Goal: Task Accomplishment & Management: Use online tool/utility

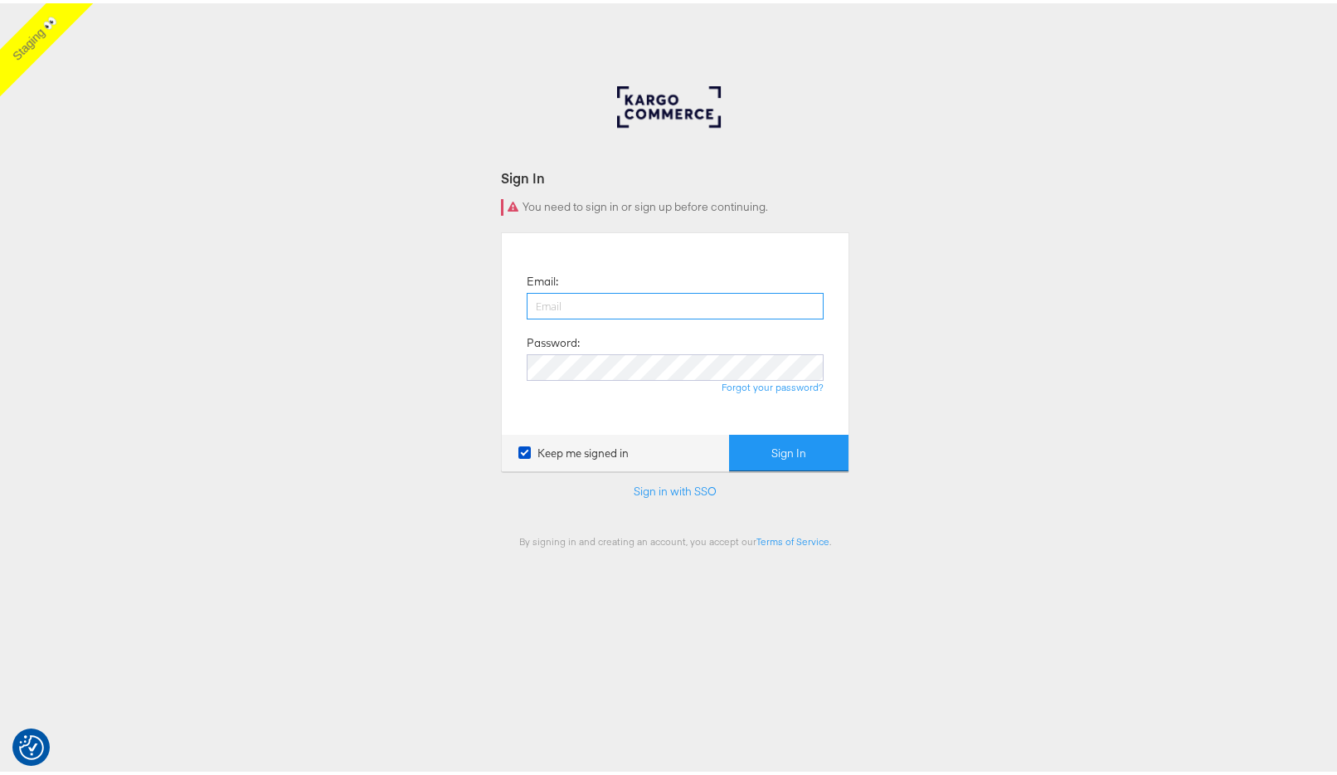
type input "[PERSON_NAME][EMAIL_ADDRESS][PERSON_NAME][DOMAIN_NAME]"
click at [778, 444] on button "Sign In" at bounding box center [788, 449] width 119 height 37
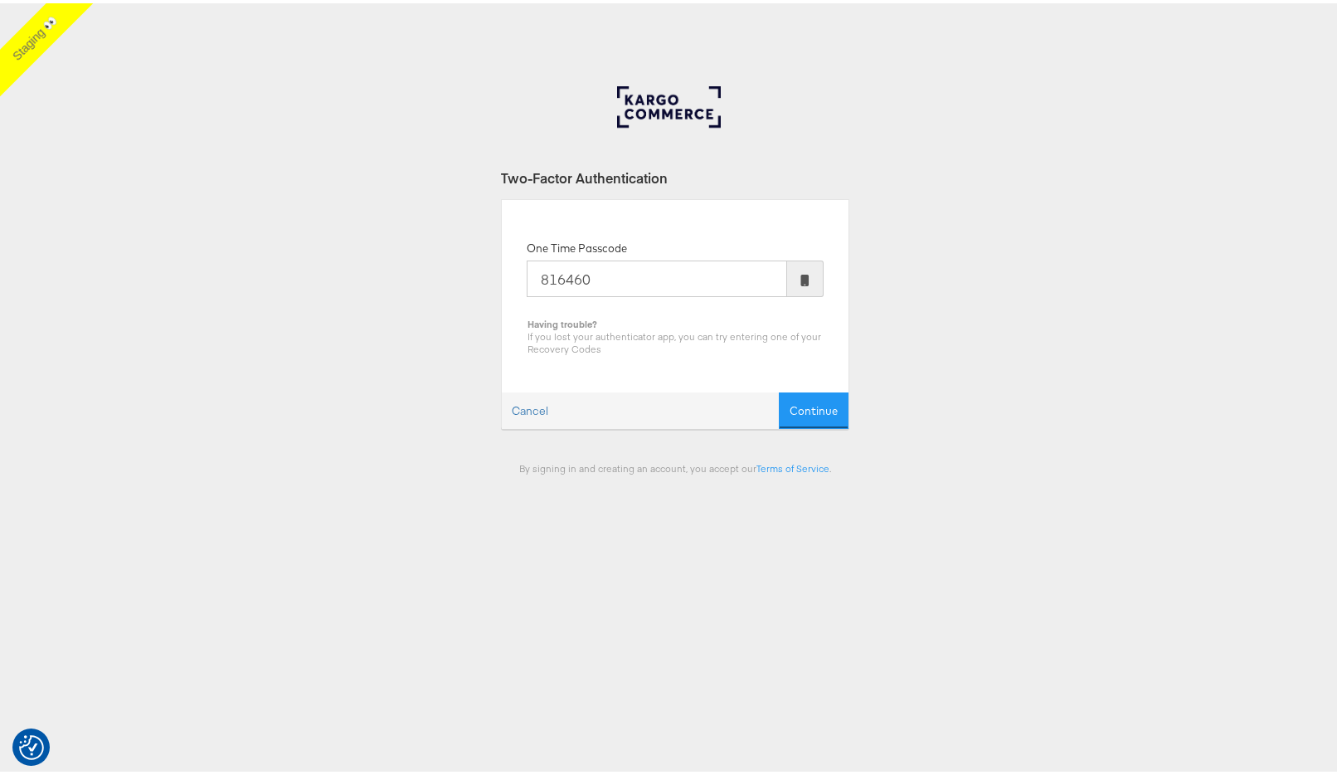
type input "816460"
click at [779, 389] on button "Continue" at bounding box center [814, 407] width 70 height 37
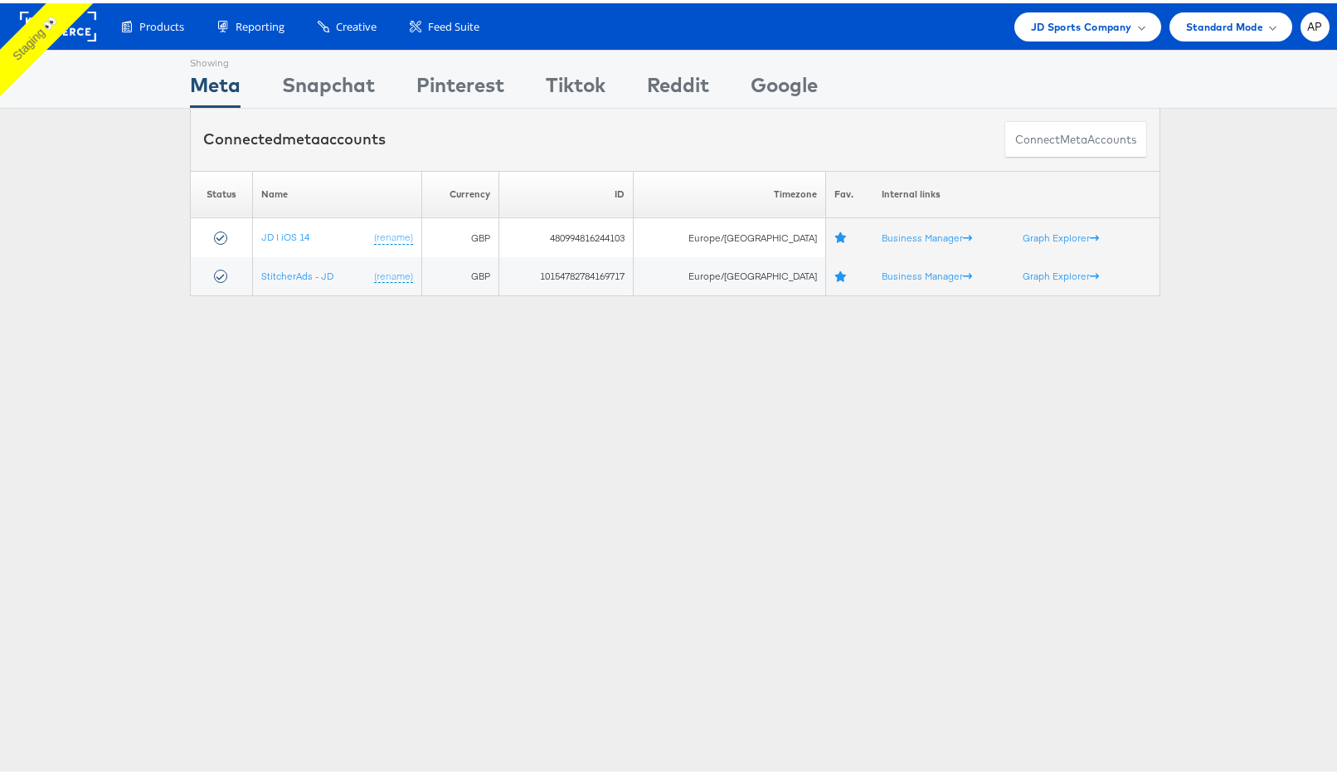
drag, startPoint x: 413, startPoint y: 395, endPoint x: 430, endPoint y: 392, distance: 16.8
click at [416, 394] on div "Showing Meta Showing [GEOGRAPHIC_DATA] Showing Pinterest Showing Tiktok Showing…" at bounding box center [675, 461] width 1350 height 830
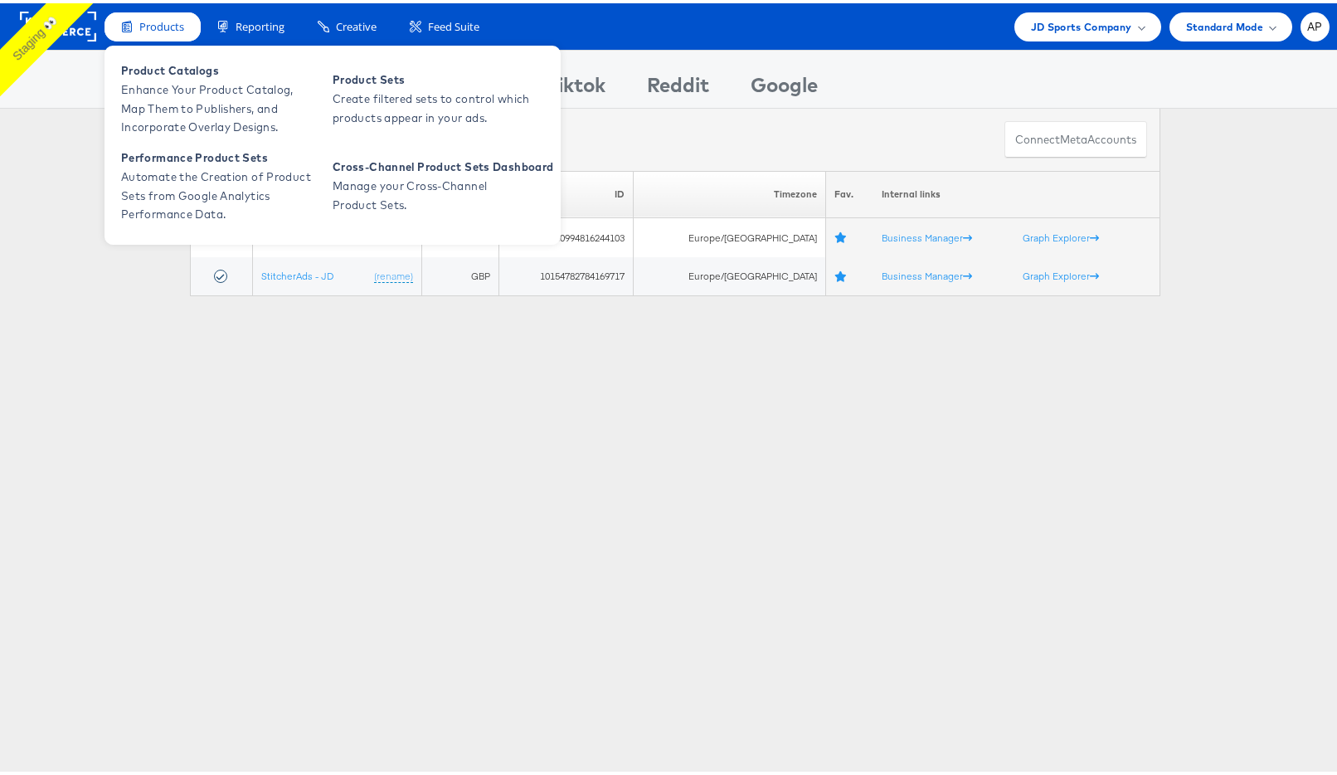
click at [164, 36] on div "Products Product Catalogs Enhance Your Product Catalog, Map Them to Publishers,…" at bounding box center [675, 23] width 1350 height 46
click at [416, 174] on span "Manage your Cross-Channel Product Sets." at bounding box center [432, 192] width 199 height 38
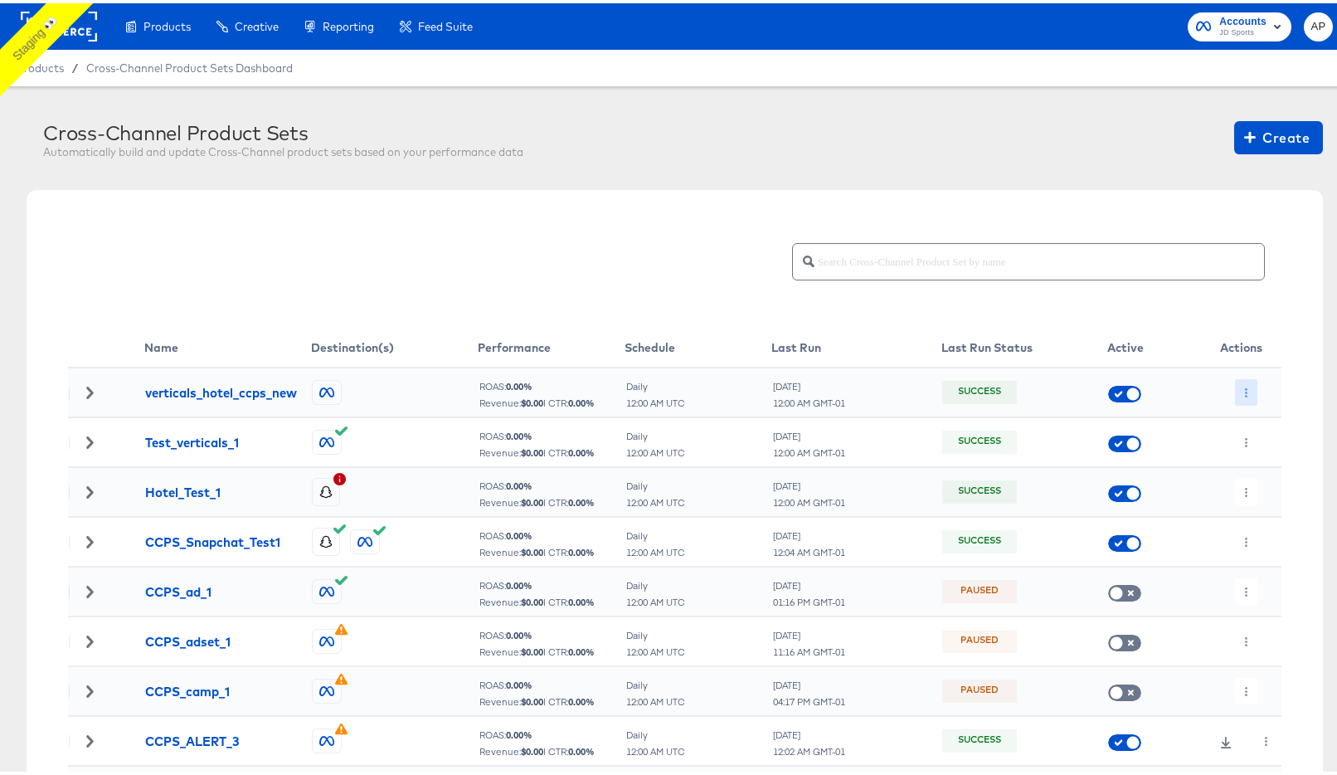
click at [1242, 389] on icon "button" at bounding box center [1246, 389] width 9 height 9
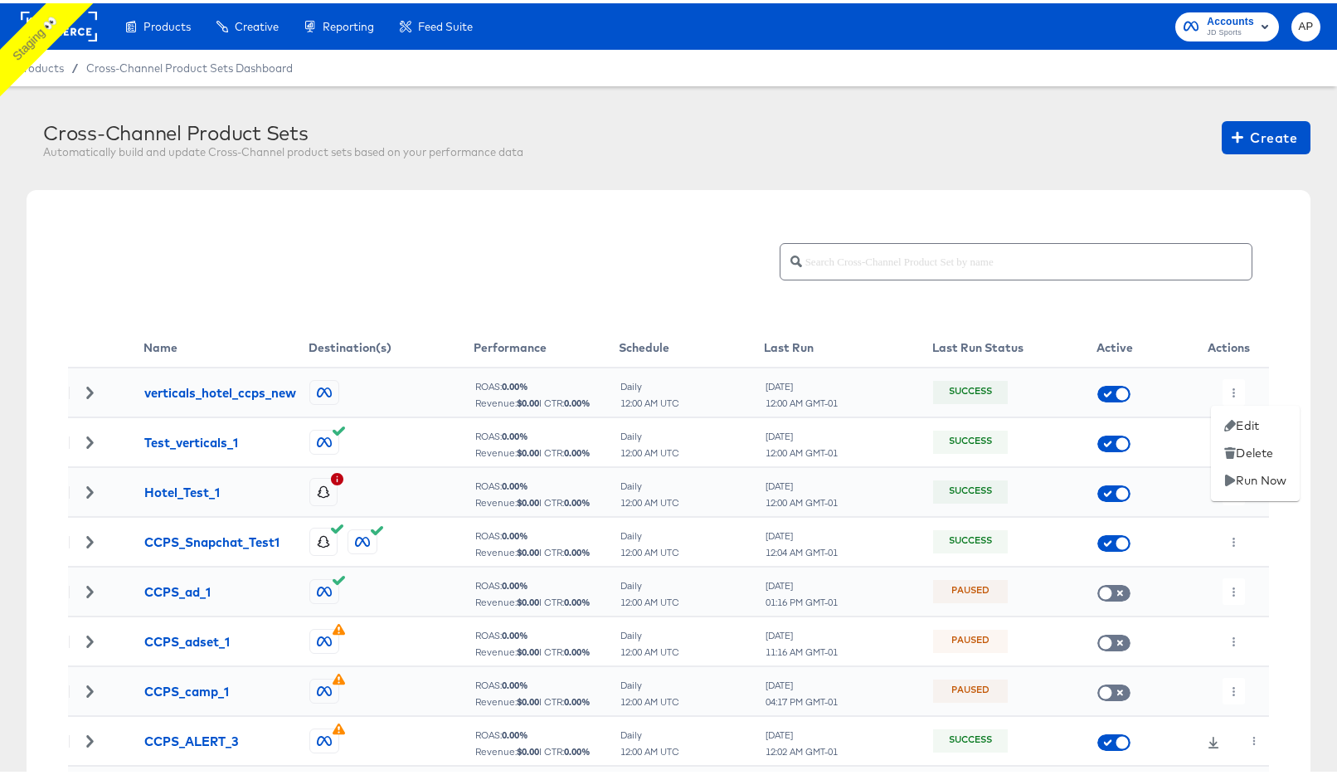
click at [1244, 421] on li "Edit" at bounding box center [1255, 422] width 89 height 27
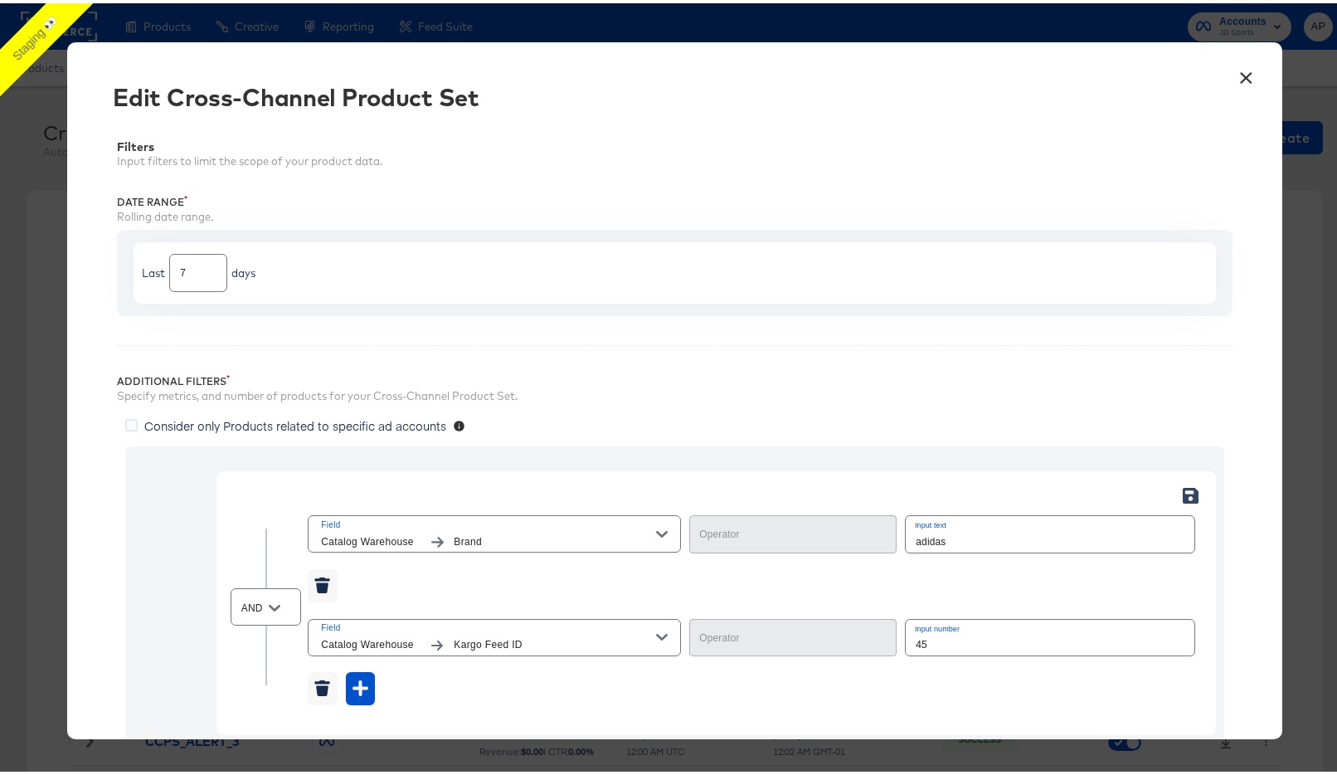
type input "Not Equal"
type input "Equal"
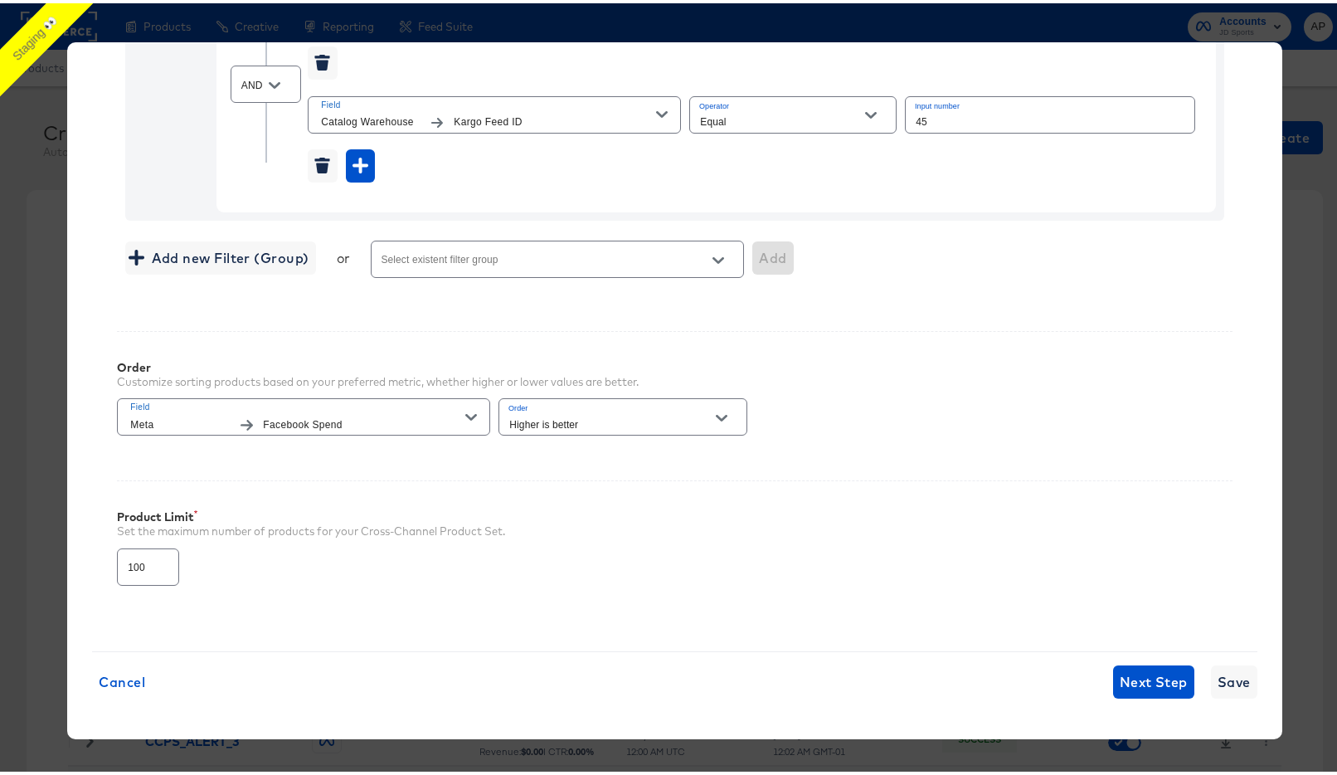
scroll to position [266, 0]
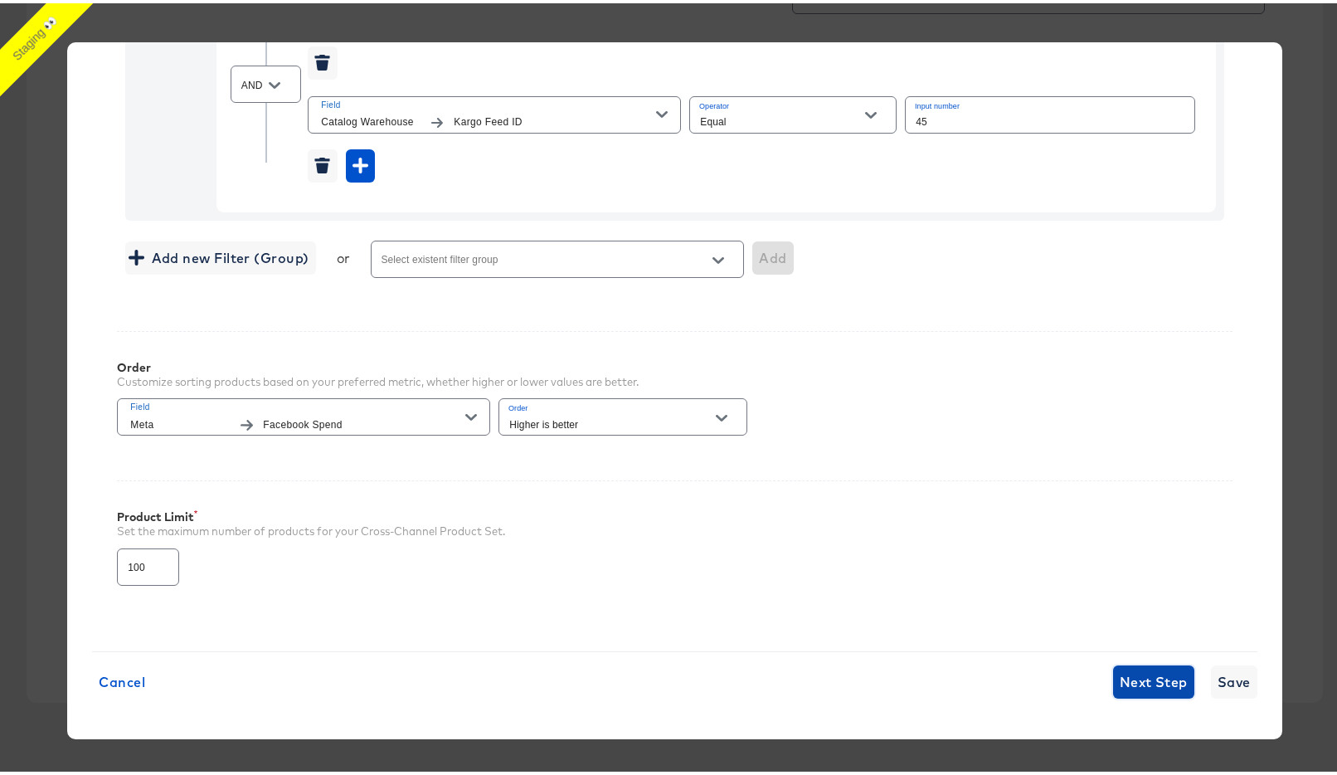
click at [1136, 681] on span "Next Step" at bounding box center [1154, 678] width 68 height 23
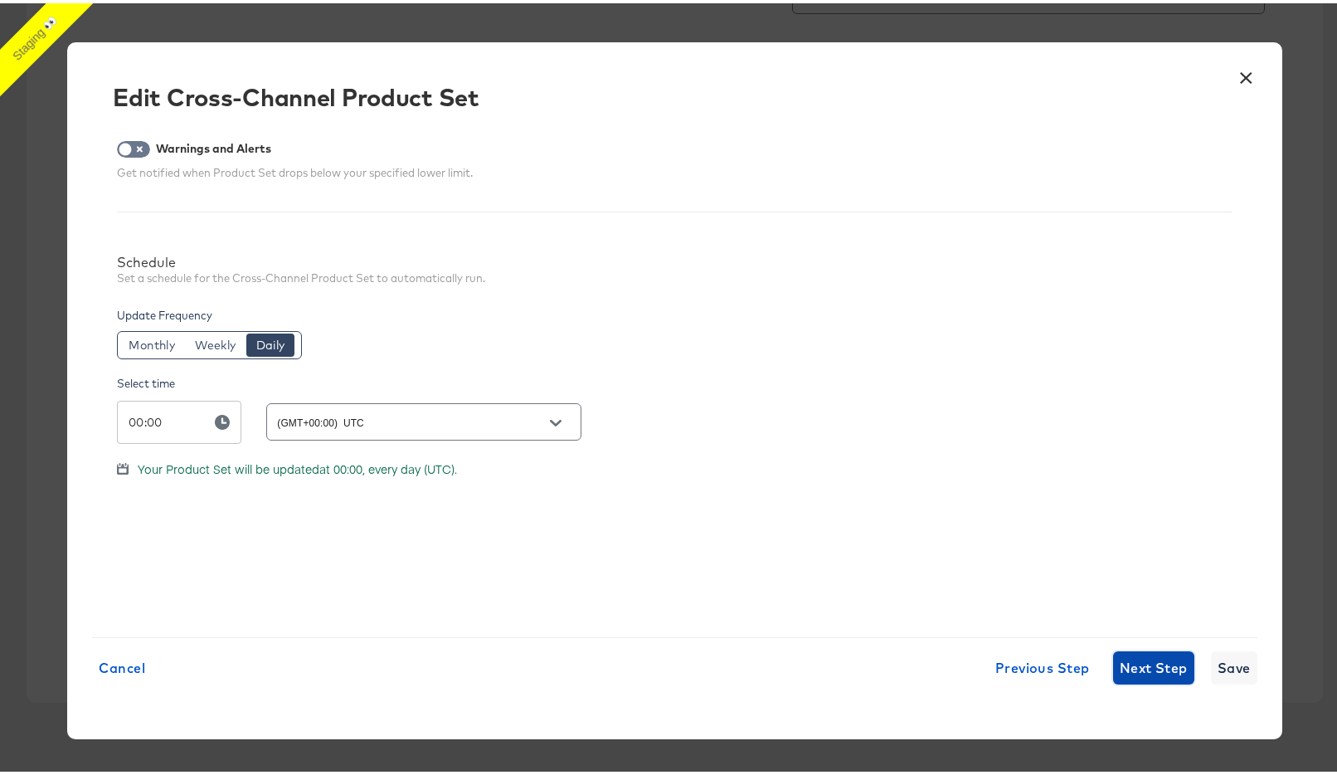
click at [1133, 664] on span "Next Step" at bounding box center [1154, 664] width 68 height 23
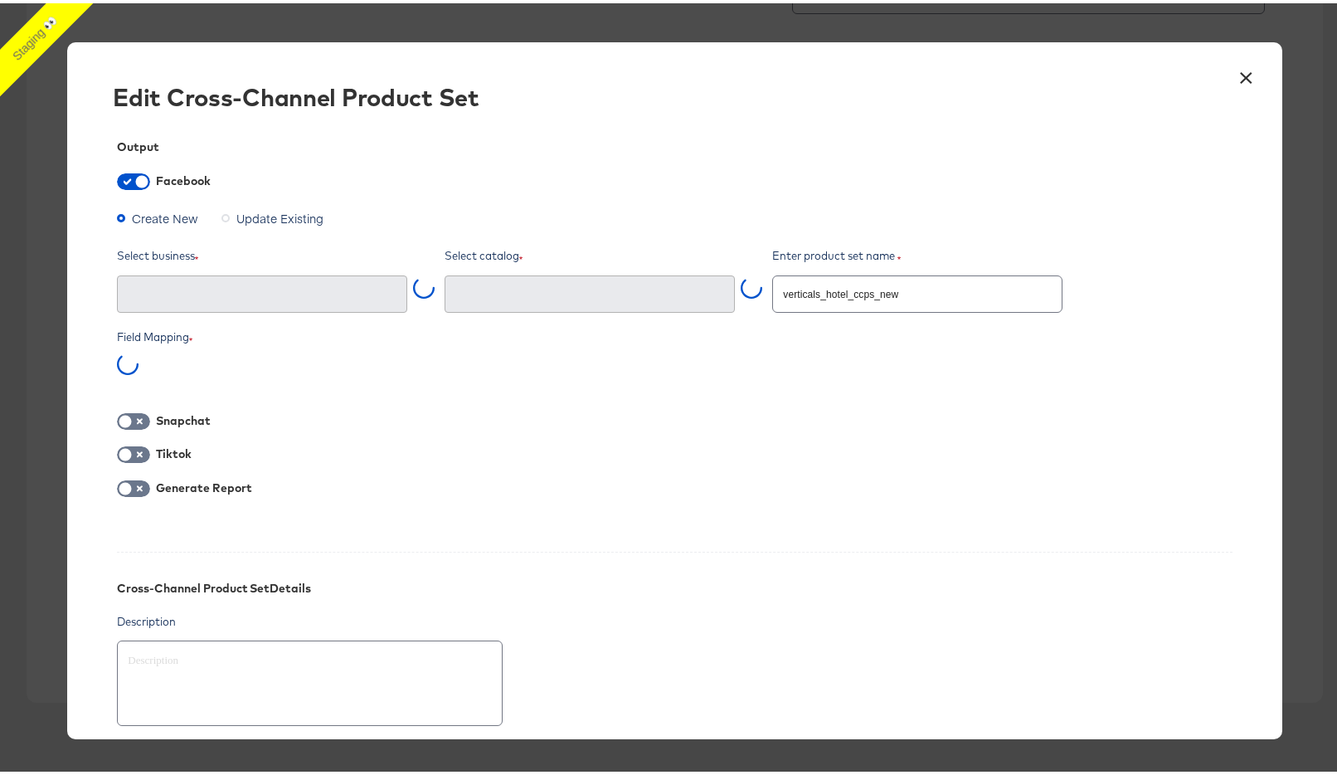
type input "Ghost Business StitcherAds (257579378080319)"
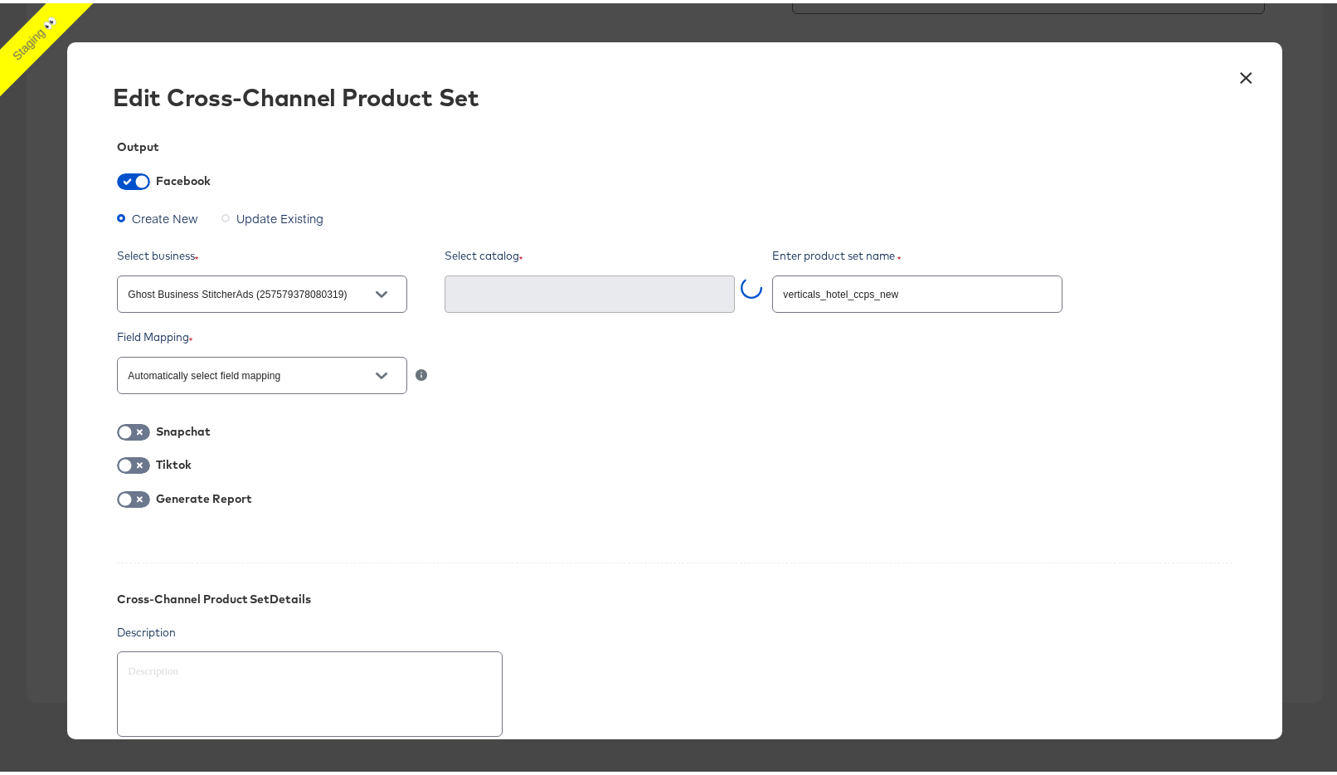
click at [1232, 73] on button "×" at bounding box center [1247, 71] width 30 height 30
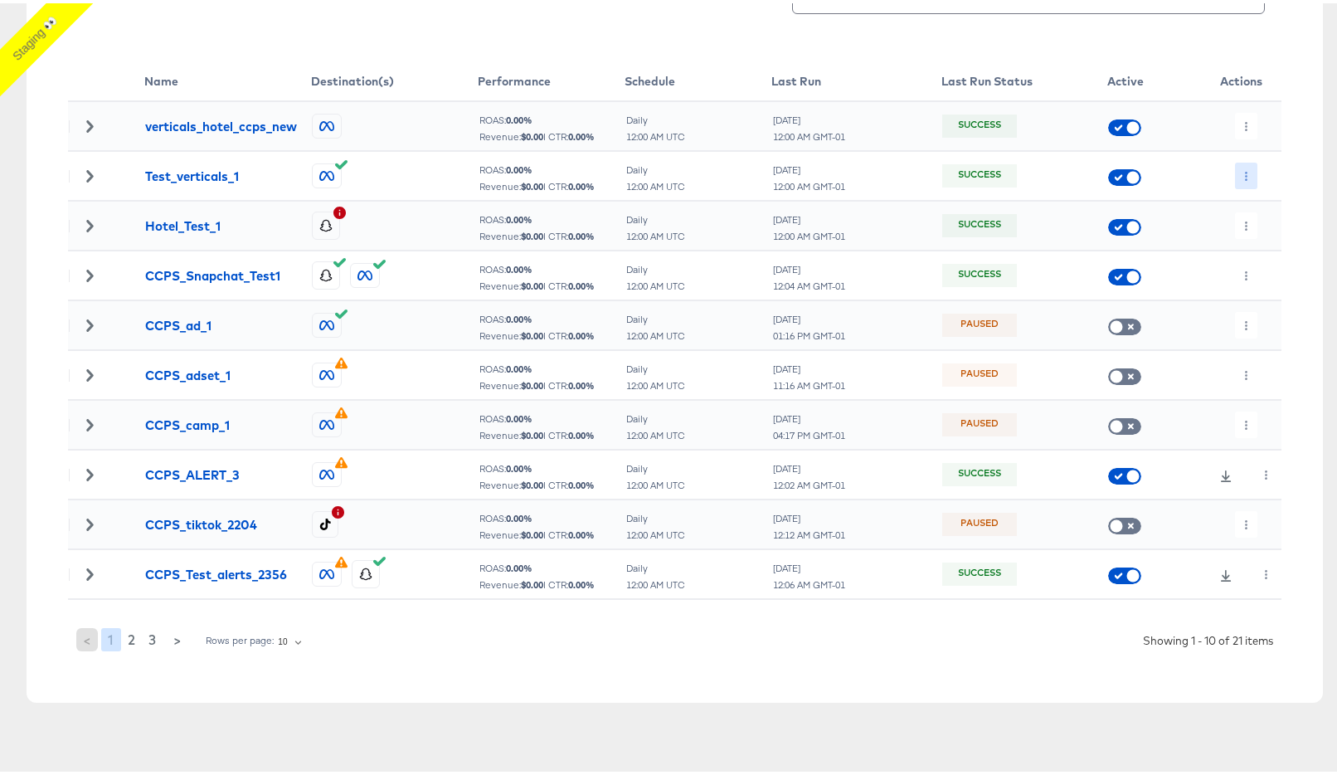
click at [1242, 170] on icon "button" at bounding box center [1246, 172] width 9 height 9
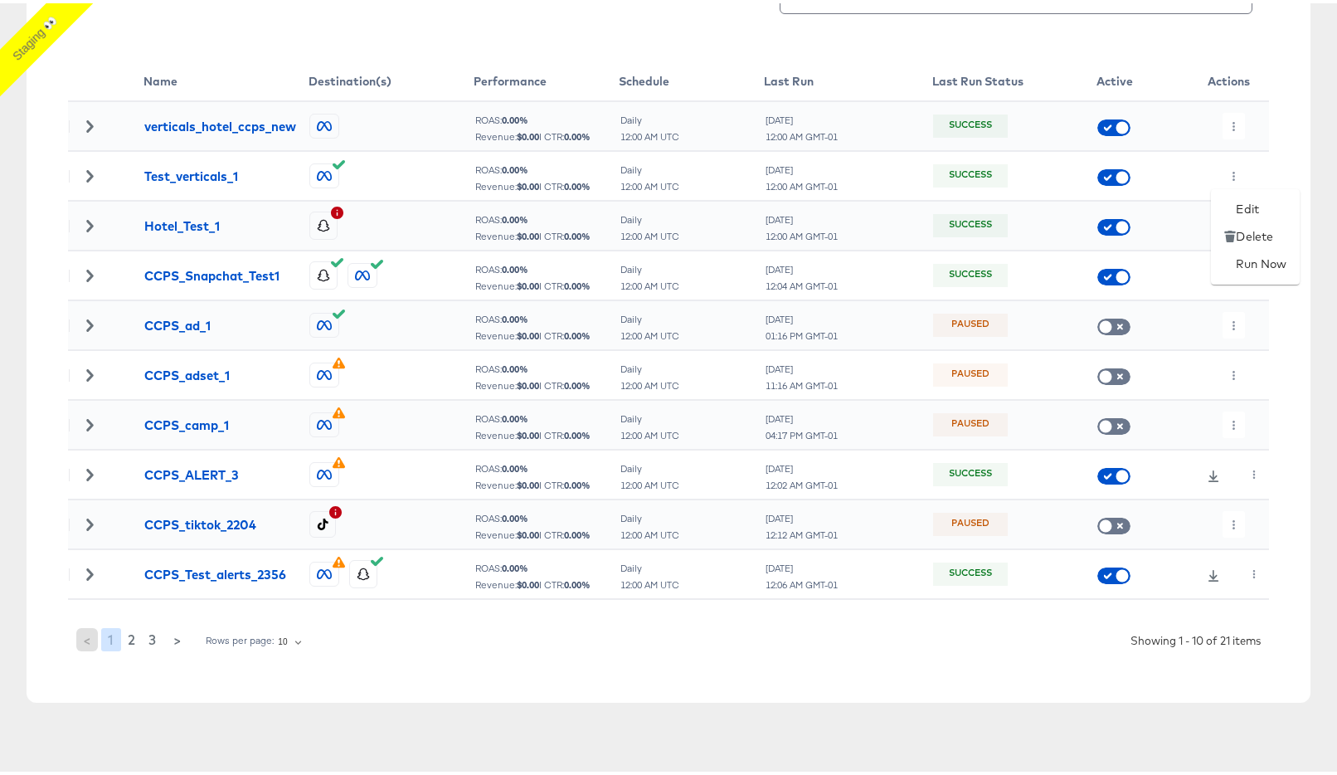
click at [1180, 0] on div at bounding box center [675, 0] width 1350 height 0
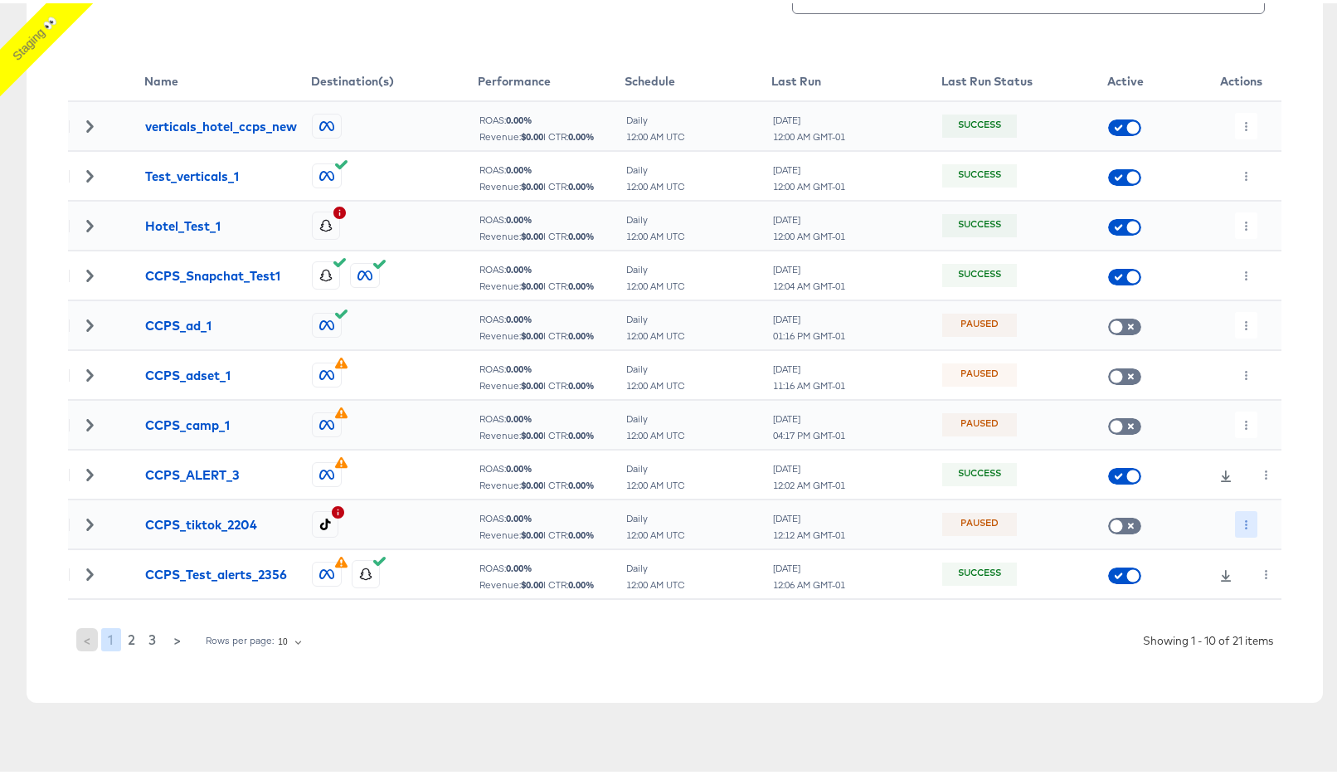
click at [1242, 522] on icon "button" at bounding box center [1246, 521] width 9 height 9
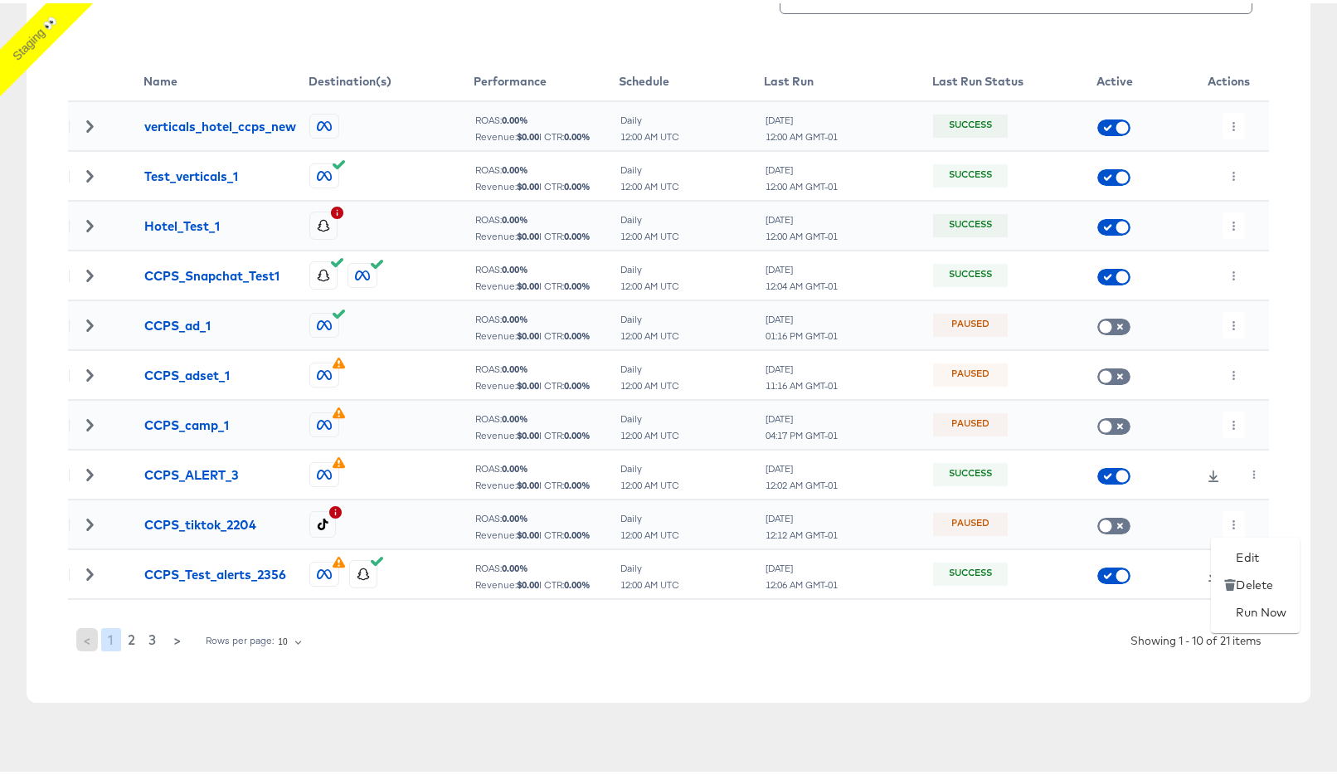
click at [1220, 0] on div at bounding box center [675, 0] width 1350 height 0
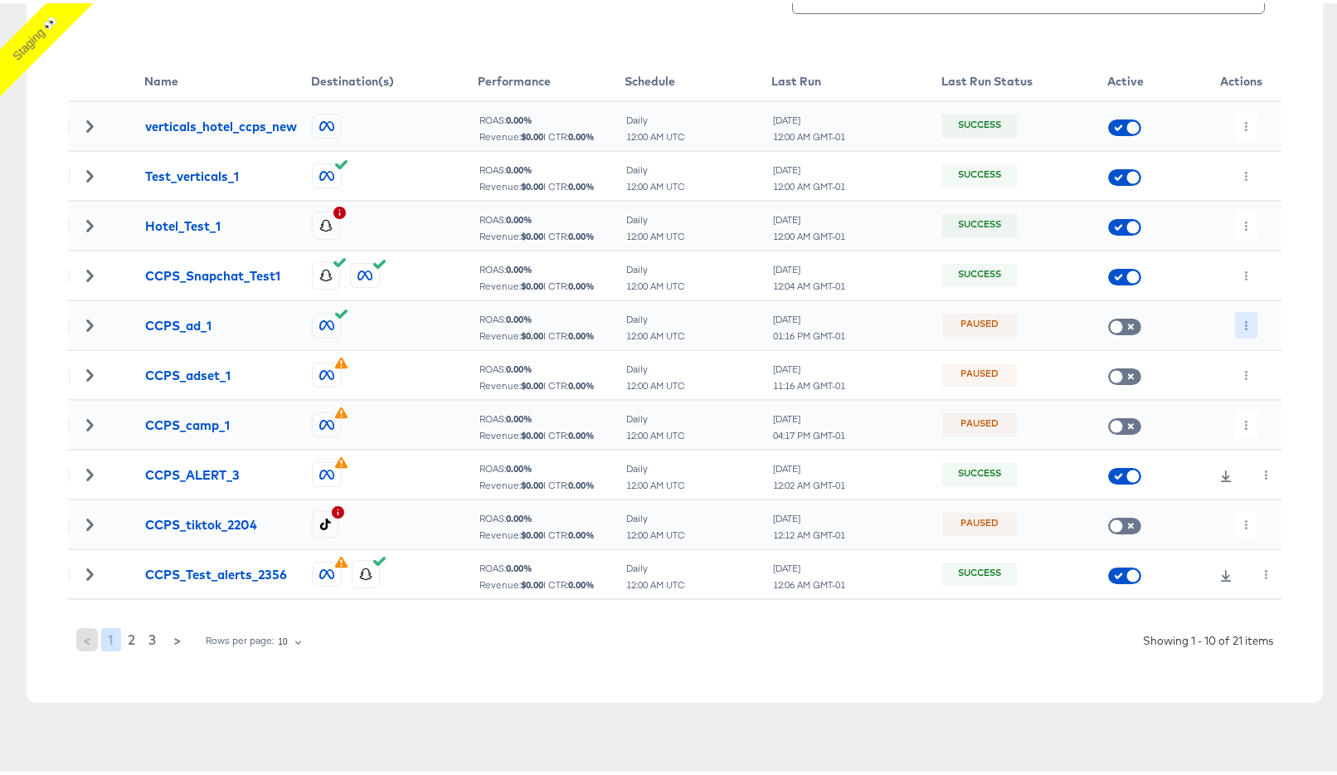
click at [1235, 322] on button "button" at bounding box center [1246, 322] width 22 height 27
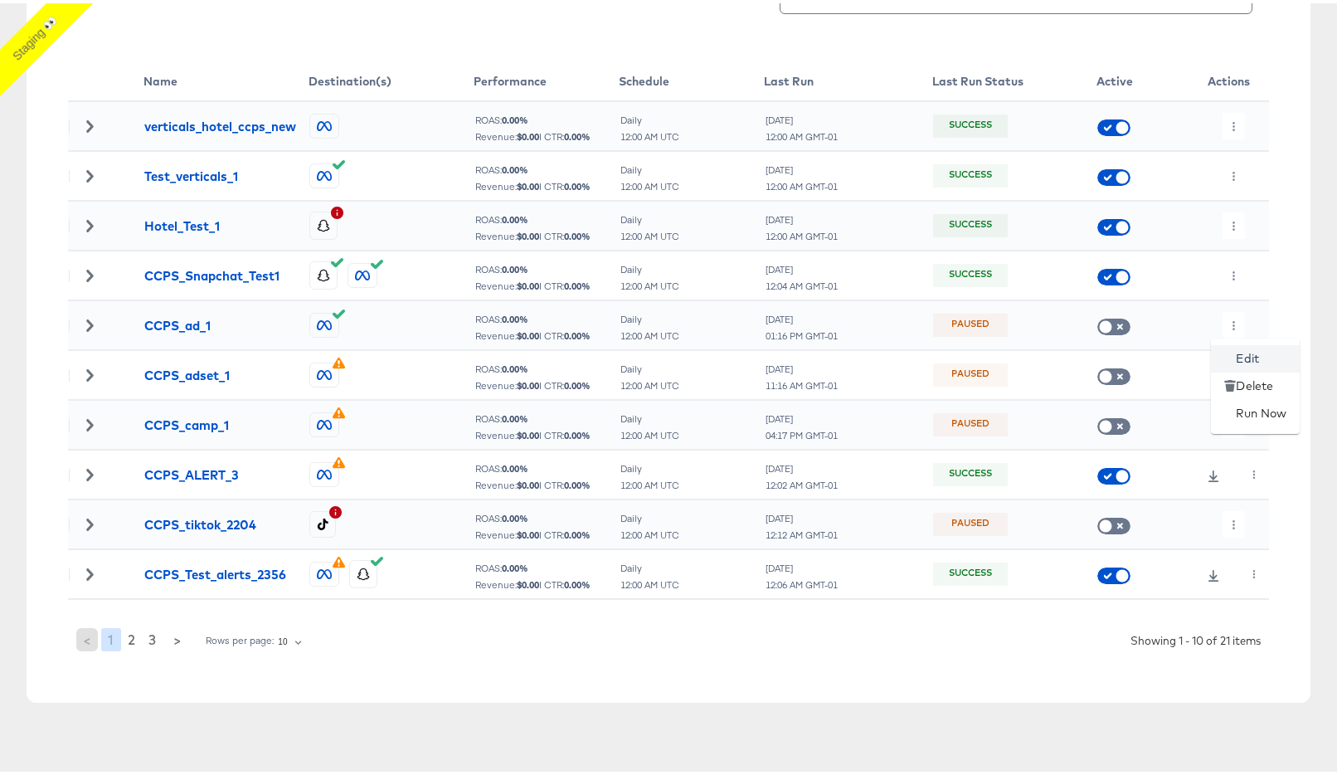
click at [1257, 353] on li "Edit" at bounding box center [1255, 355] width 89 height 27
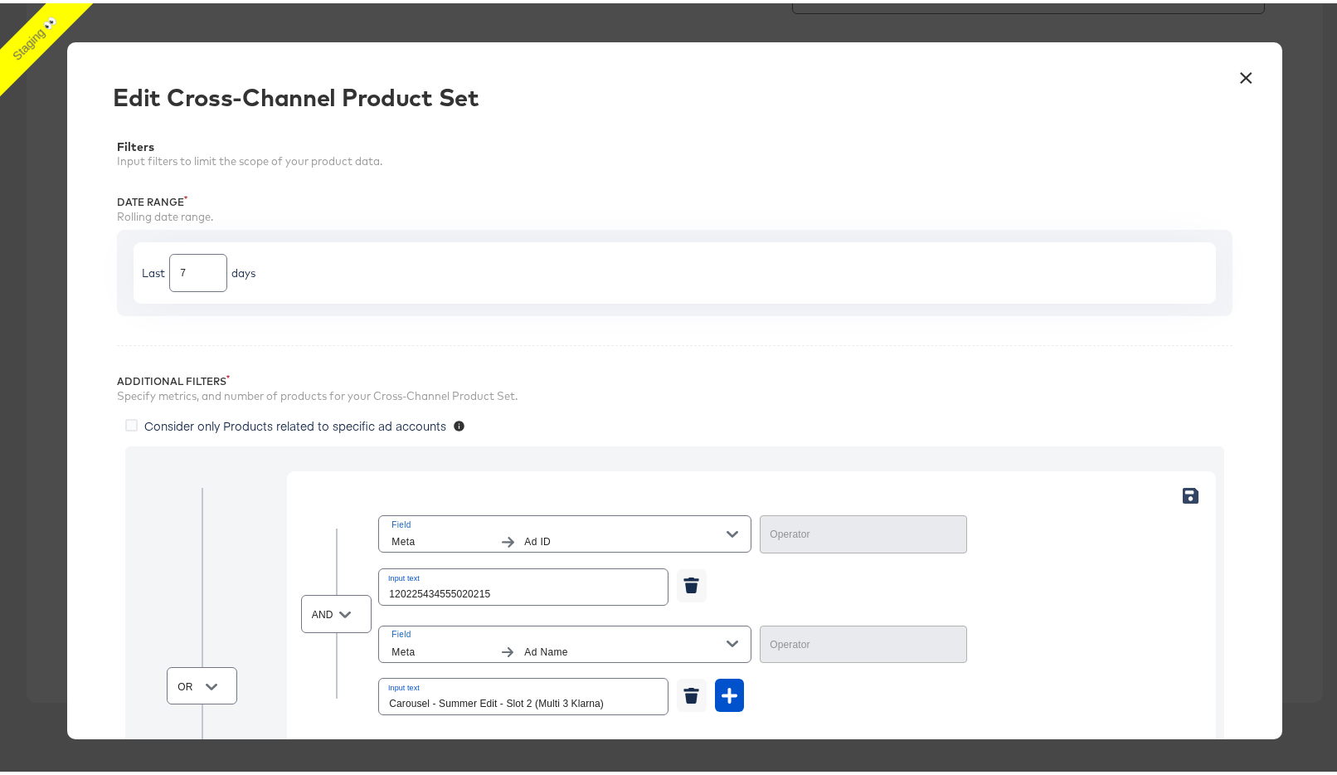
type input "Equal"
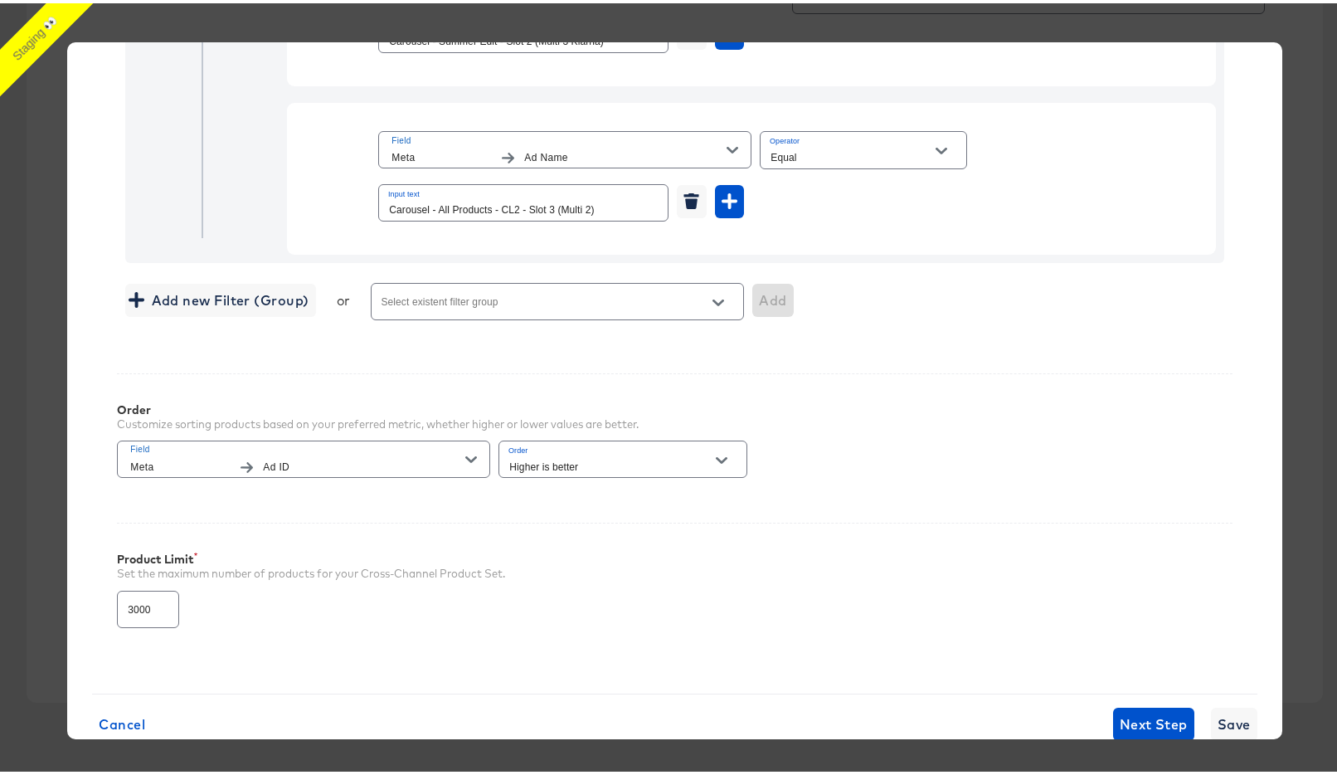
scroll to position [704, 0]
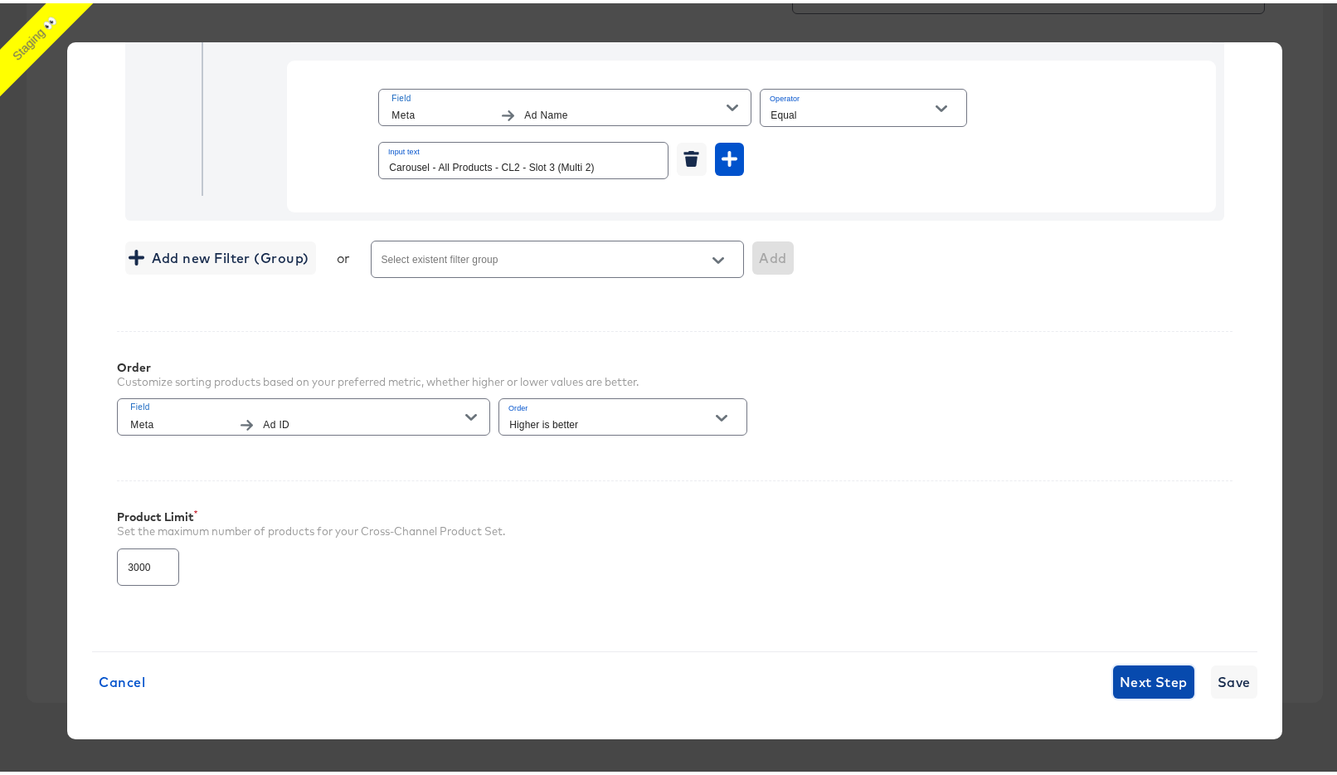
click at [1120, 675] on span "Next Step" at bounding box center [1154, 678] width 68 height 23
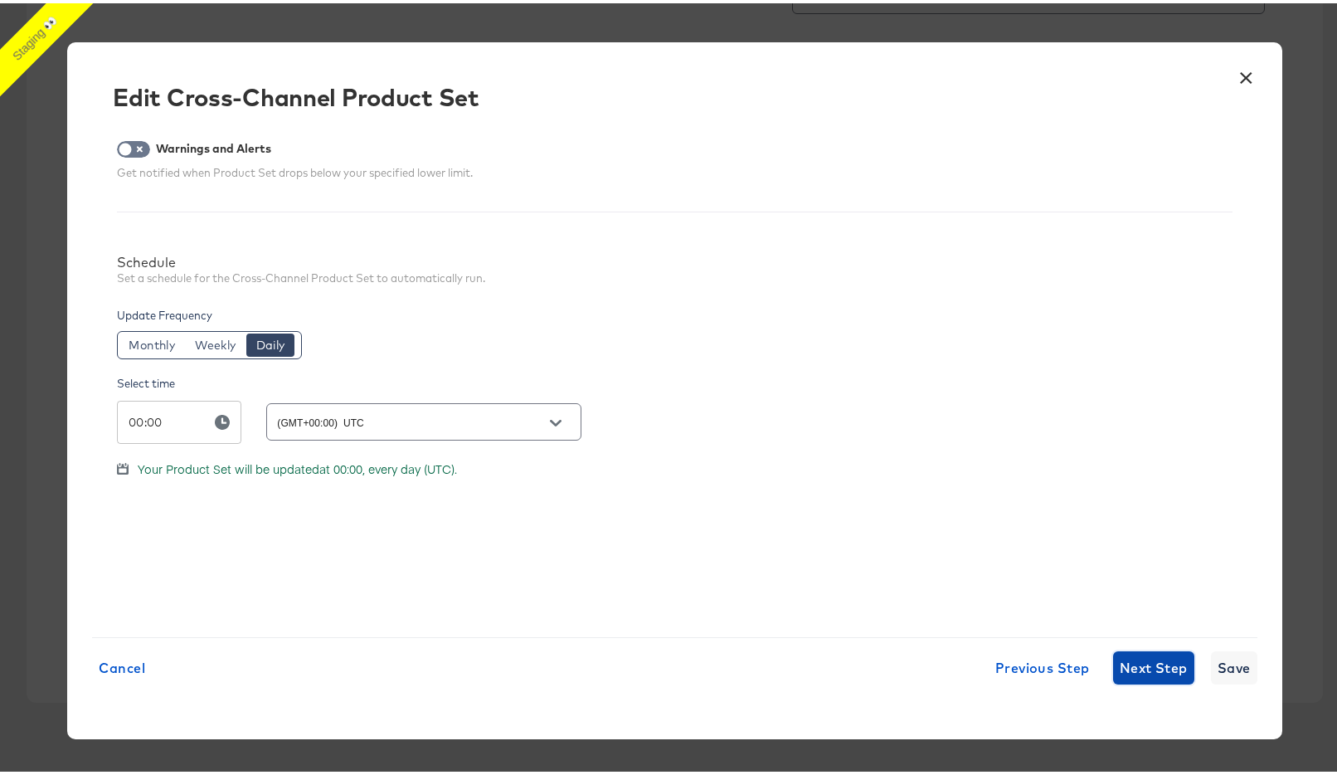
scroll to position [0, 0]
click at [1142, 664] on span "Next Step" at bounding box center [1154, 664] width 68 height 23
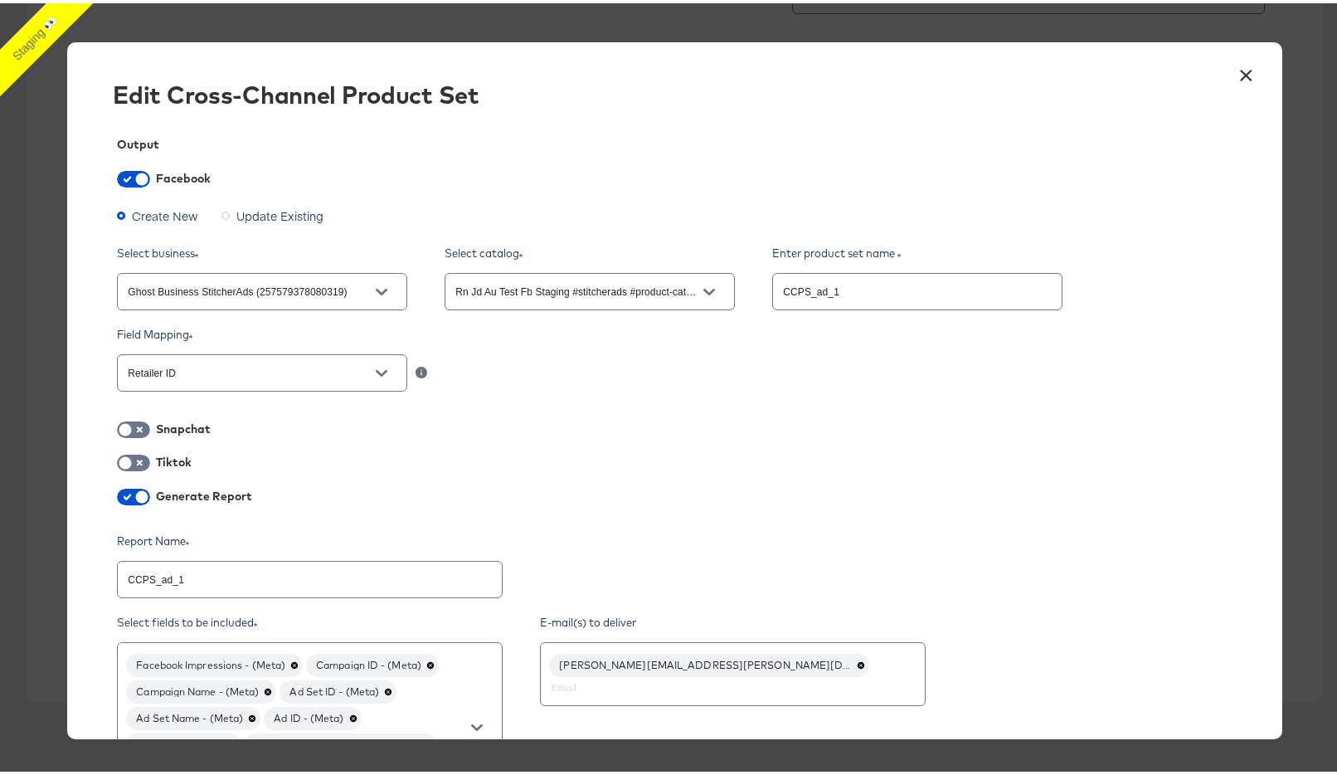
scroll to position [3, 0]
